Goal: Task Accomplishment & Management: Manage account settings

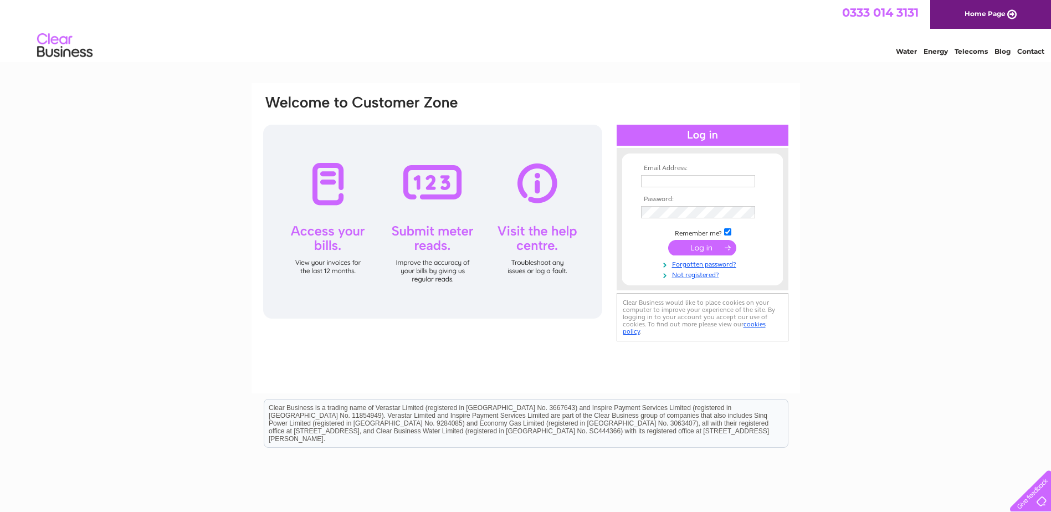
type input "adminscotland@scaleaq.com"
click at [699, 246] on input "submit" at bounding box center [702, 248] width 68 height 16
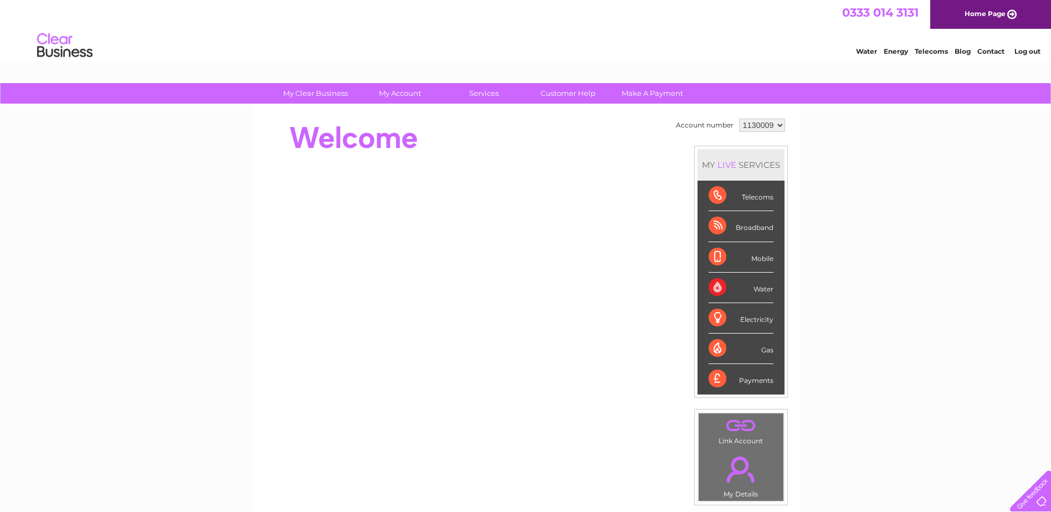
click at [760, 285] on div "Water" at bounding box center [741, 288] width 65 height 30
click at [1024, 45] on li "Log out" at bounding box center [1027, 51] width 33 height 14
click at [1022, 50] on link "Log out" at bounding box center [1027, 51] width 26 height 8
